Goal: Task Accomplishment & Management: Use online tool/utility

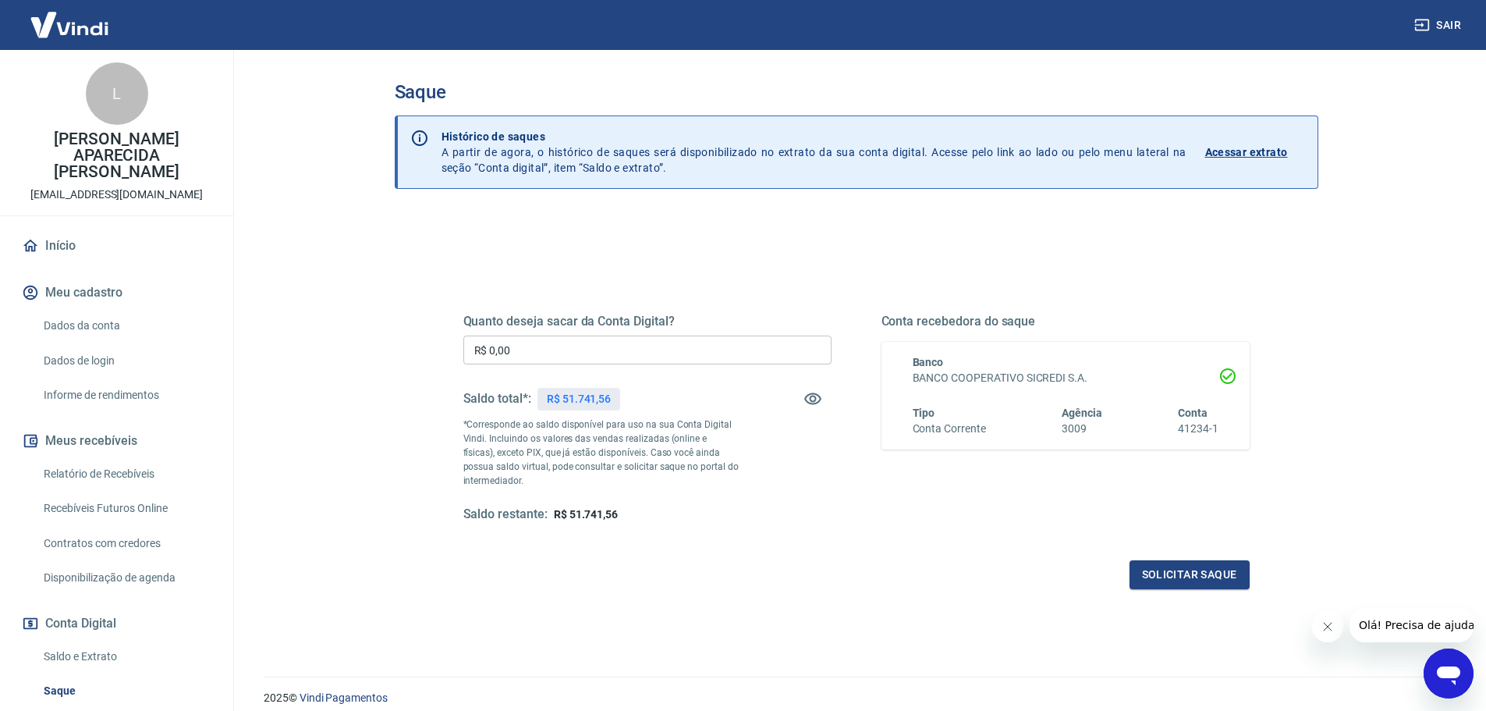
click at [558, 348] on input "R$ 0,00" at bounding box center [647, 349] width 368 height 29
type input "R$ 51.741,56"
click at [1154, 576] on button "Solicitar saque" at bounding box center [1189, 574] width 120 height 29
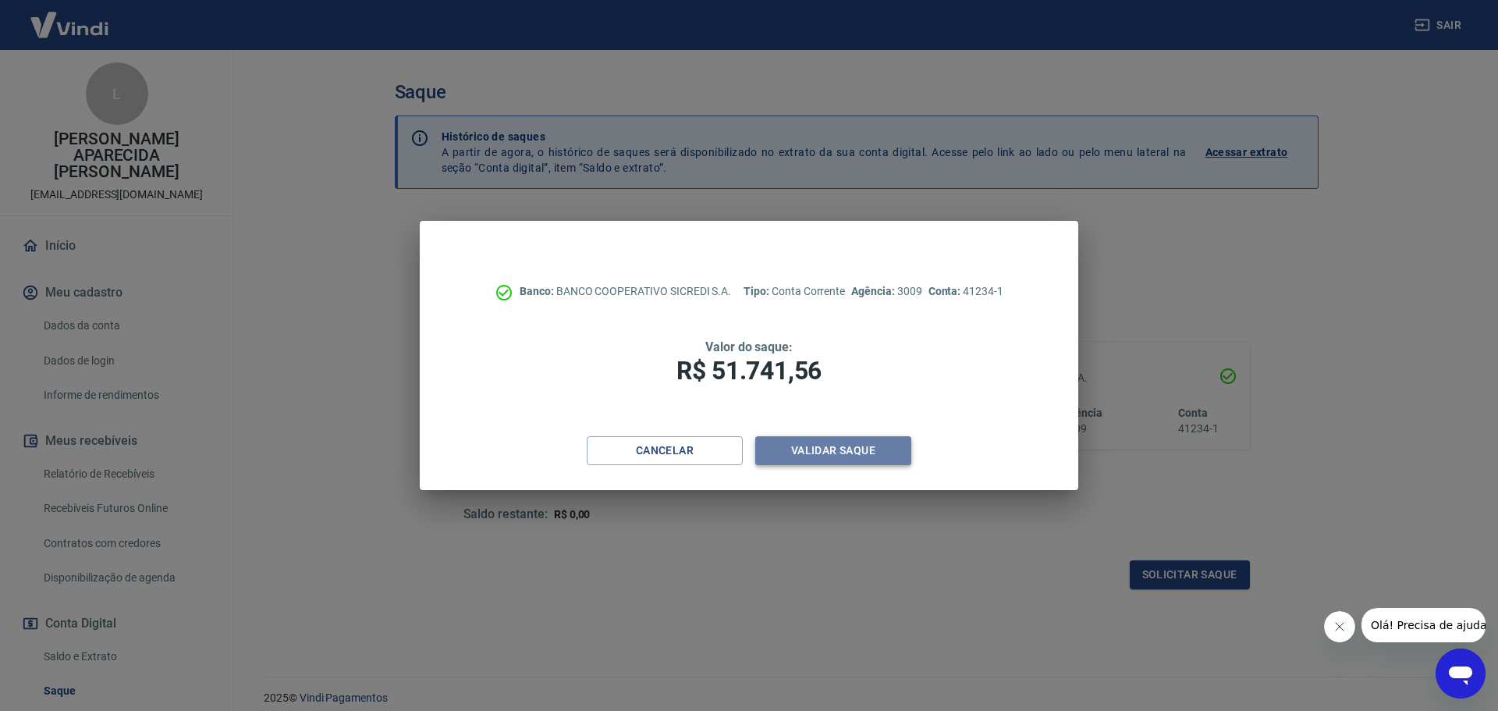
click at [810, 441] on button "Validar saque" at bounding box center [833, 450] width 156 height 29
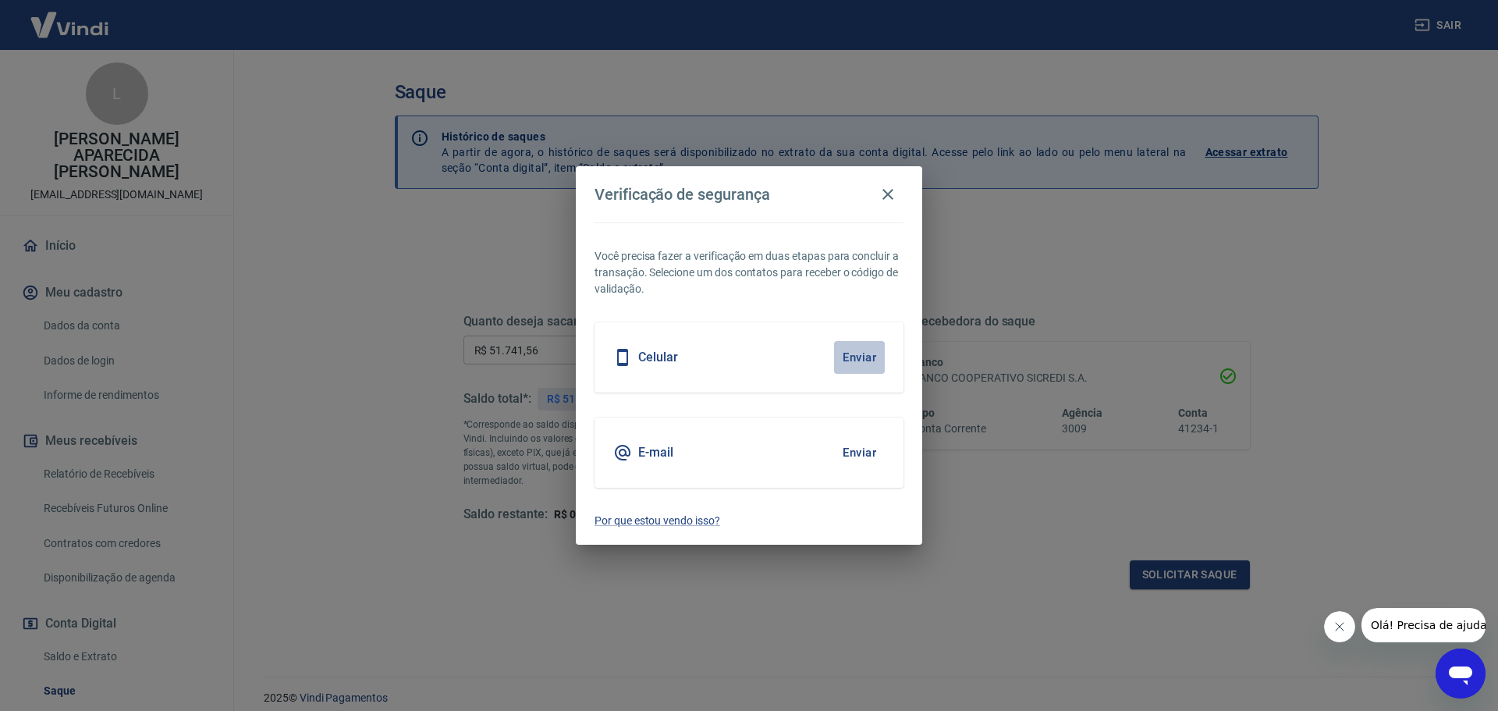
click at [841, 352] on button "Enviar" at bounding box center [859, 357] width 51 height 33
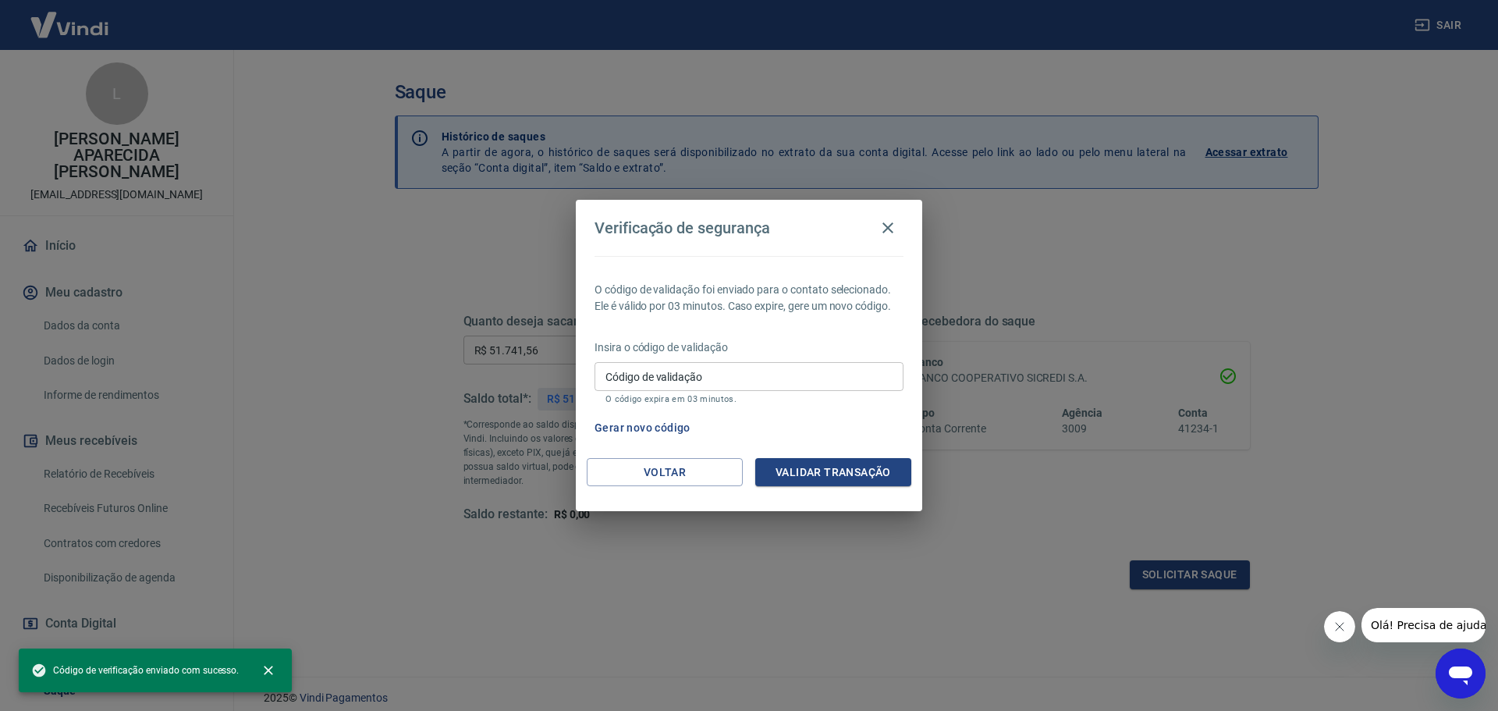
click at [645, 376] on input "Código de validação" at bounding box center [748, 376] width 309 height 29
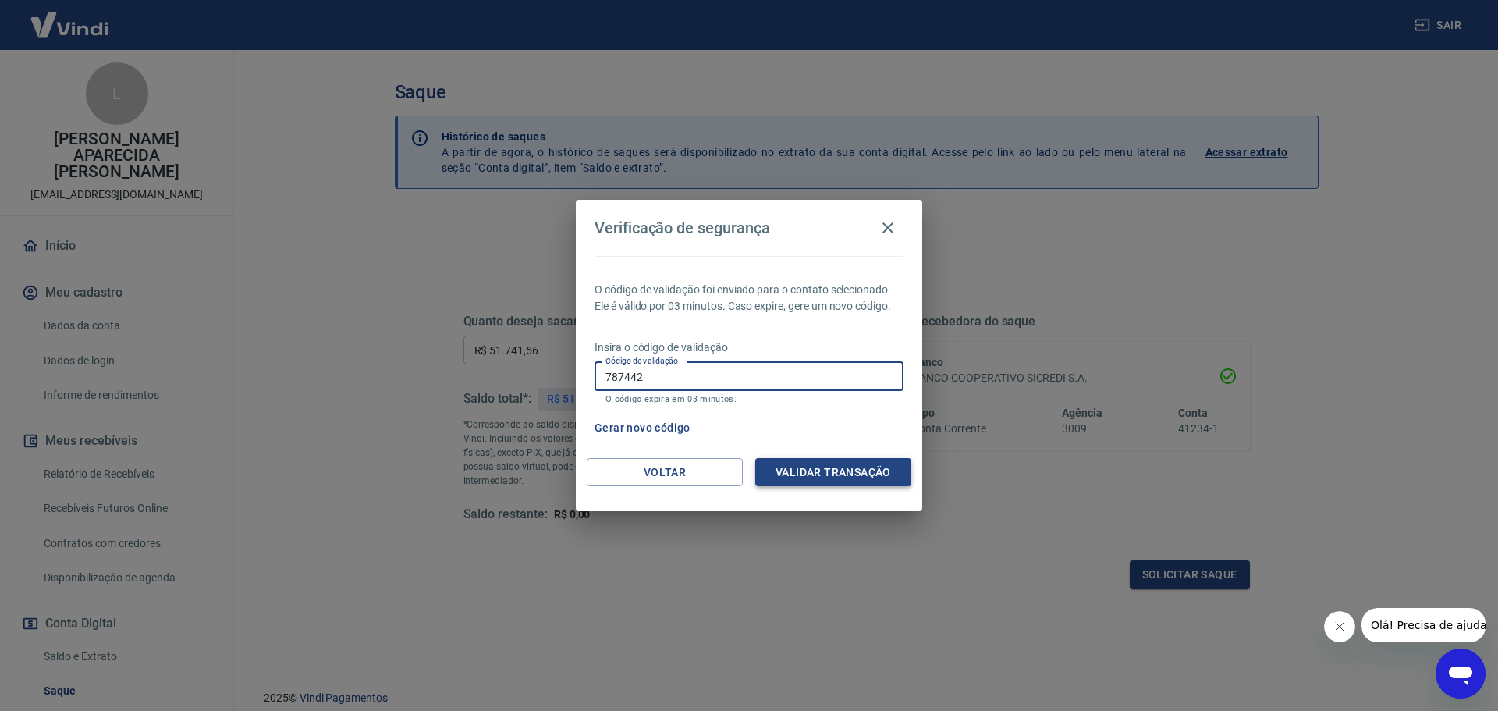
type input "787442"
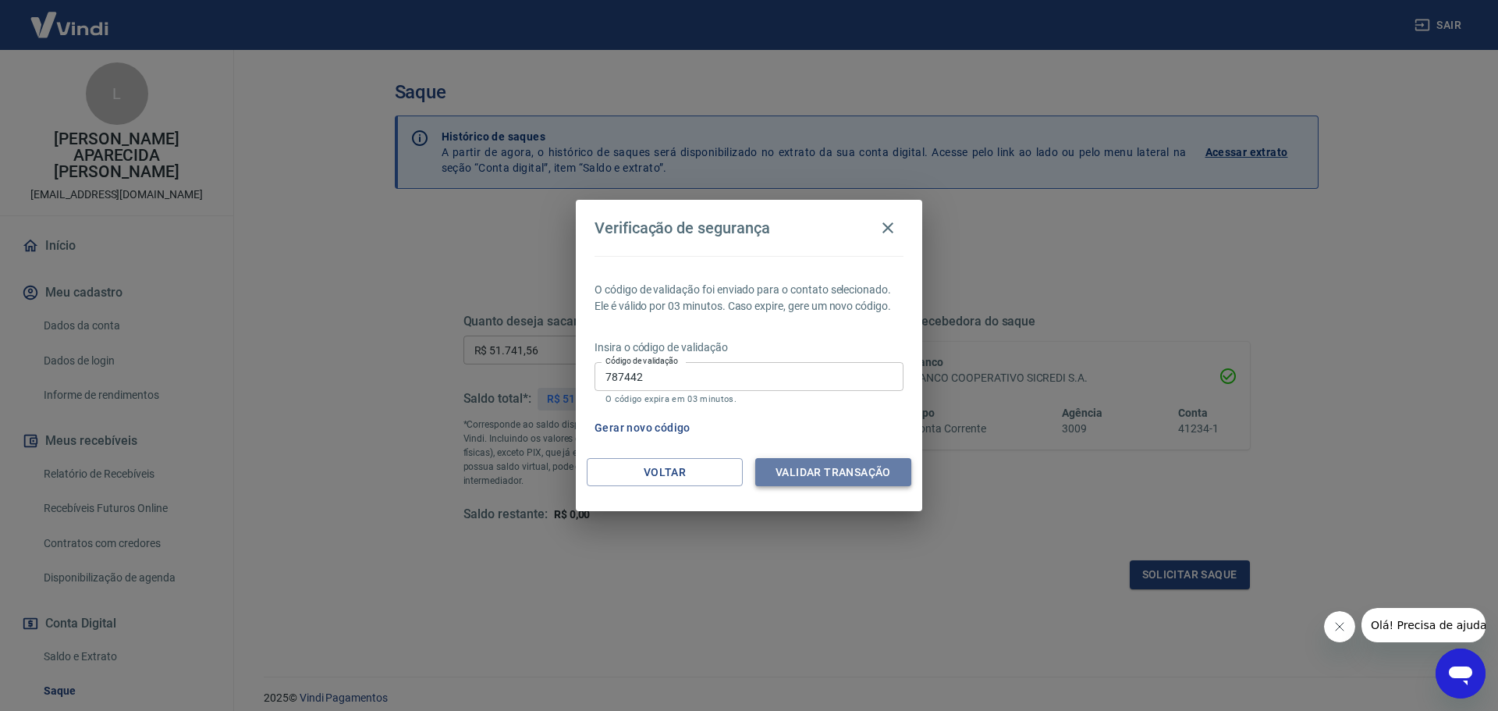
click at [795, 460] on button "Validar transação" at bounding box center [833, 472] width 156 height 29
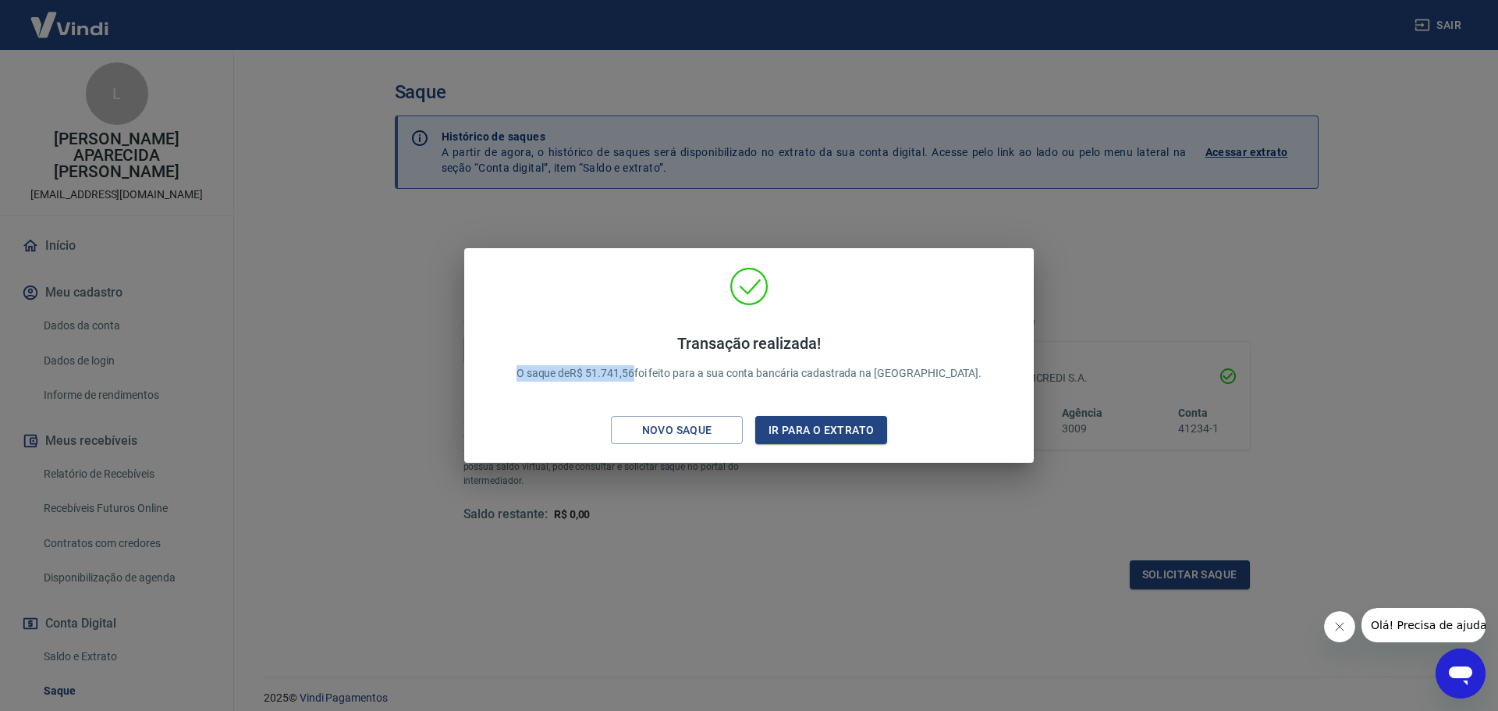
drag, startPoint x: 551, startPoint y: 372, endPoint x: 674, endPoint y: 378, distance: 122.6
click at [674, 378] on div "Transação realizada! O saque de R$ 51.741,56 foi feito para a sua conta bancári…" at bounding box center [749, 357] width 503 height 79
copy p "O saque de R$ 51.741,56"
